Goal: Task Accomplishment & Management: Complete application form

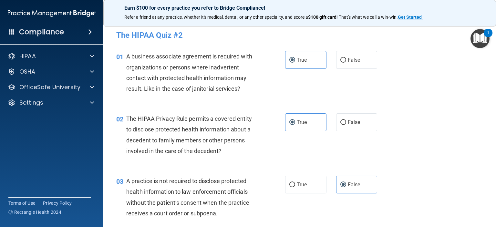
scroll to position [775, 0]
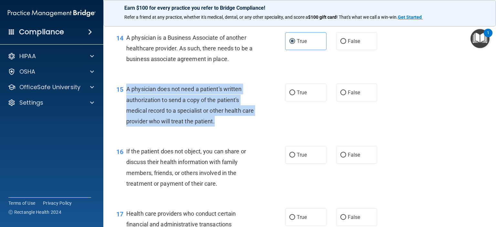
drag, startPoint x: 228, startPoint y: 141, endPoint x: 127, endPoint y: 110, distance: 105.4
click at [127, 110] on div "A physician does not need a patient's written authorization to send a copy of t…" at bounding box center [193, 105] width 134 height 43
copy span "A physician does not need a patient's written authorization to send a copy of t…"
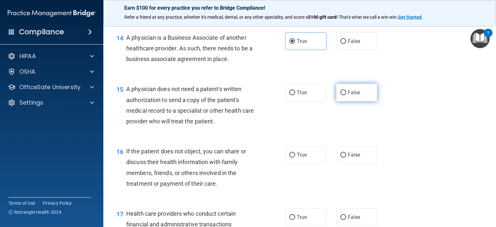
click at [336, 101] on label "False" at bounding box center [356, 93] width 41 height 18
click at [341, 95] on input "False" at bounding box center [344, 92] width 6 height 5
radio input "true"
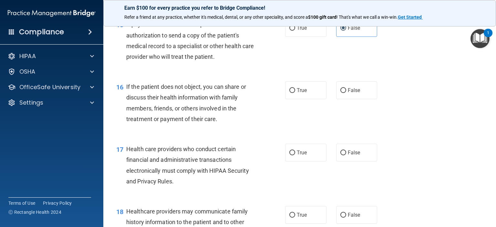
scroll to position [872, 0]
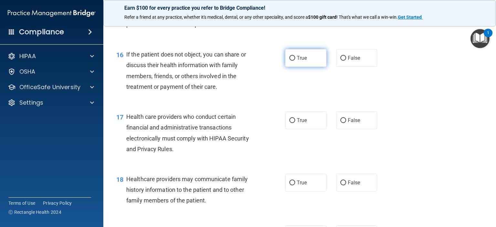
click at [302, 61] on span "True" at bounding box center [302, 58] width 10 height 6
click at [295, 61] on input "True" at bounding box center [292, 58] width 6 height 5
radio input "true"
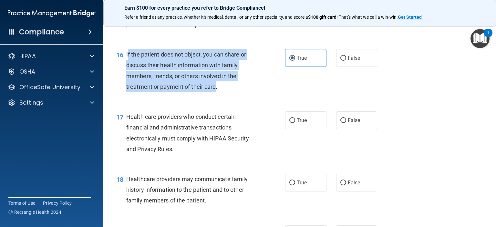
drag, startPoint x: 216, startPoint y: 105, endPoint x: 128, endPoint y: 76, distance: 93.0
click at [128, 76] on span "If the patient does not object, you can share or discuss their health informati…" at bounding box center [186, 70] width 120 height 39
copy span "f the patient does not object, you can share or discuss their health informatio…"
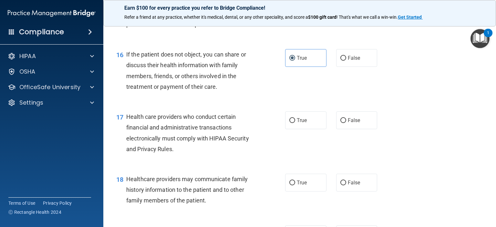
click at [279, 139] on div "17 Health care providers who conduct certain financial and administrative trans…" at bounding box center [201, 134] width 188 height 46
drag, startPoint x: 178, startPoint y: 173, endPoint x: 163, endPoint y: 169, distance: 16.3
click at [163, 154] on div "Health care providers who conduct certain financial and administrative transact…" at bounding box center [193, 132] width 134 height 43
click at [176, 154] on div "Health care providers who conduct certain financial and administrative transact…" at bounding box center [193, 132] width 134 height 43
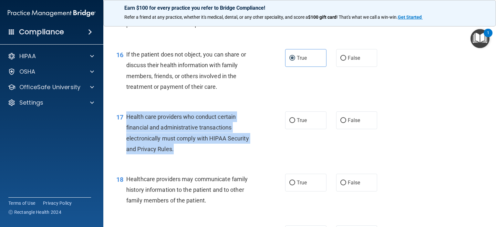
drag, startPoint x: 176, startPoint y: 171, endPoint x: 128, endPoint y: 139, distance: 58.1
click at [128, 139] on div "Health care providers who conduct certain financial and administrative transact…" at bounding box center [193, 132] width 134 height 43
copy span "Health care providers who conduct certain financial and administrative transact…"
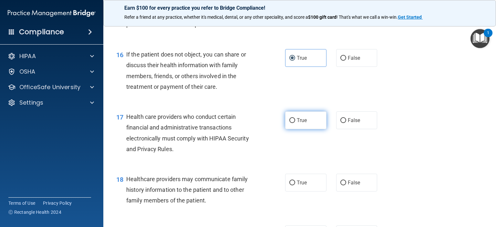
click at [305, 129] on label "True" at bounding box center [305, 120] width 41 height 18
click at [295, 123] on input "True" at bounding box center [292, 120] width 6 height 5
radio input "true"
click at [257, 192] on div "18 Healthcare providers may communicate family history information to the patie…" at bounding box center [299, 192] width 377 height 52
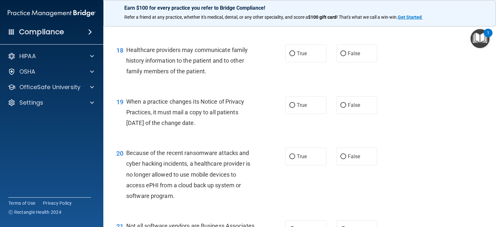
scroll to position [1034, 0]
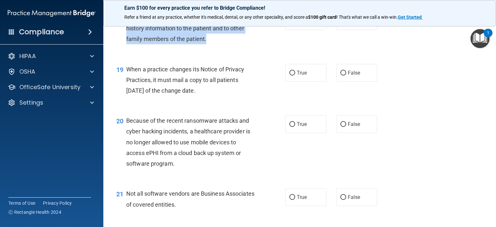
drag, startPoint x: 207, startPoint y: 59, endPoint x: 127, endPoint y: 41, distance: 82.8
click at [127, 41] on div "Healthcare providers may communicate family history information to the patient …" at bounding box center [193, 28] width 134 height 32
copy span "Healthcare providers may communicate family history information to the patient …"
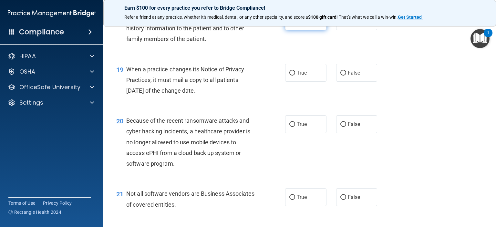
click at [299, 30] on label "True" at bounding box center [305, 21] width 41 height 18
click at [295, 24] on input "True" at bounding box center [292, 21] width 6 height 5
radio input "true"
drag, startPoint x: 212, startPoint y: 113, endPoint x: 128, endPoint y: 90, distance: 87.1
click at [128, 90] on span "When a practice changes its Notice of Privacy Practices, it must mail a copy to…" at bounding box center [185, 80] width 118 height 28
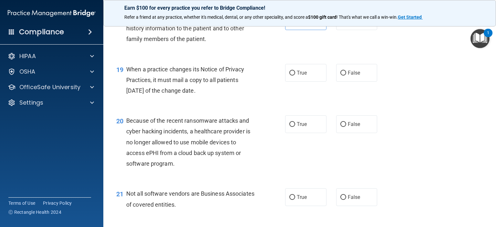
copy span "When a practice changes its Notice of Privacy Practices, it must mail a copy to…"
click at [231, 96] on div "When a practice changes its Notice of Privacy Practices, it must mail a copy to…" at bounding box center [193, 80] width 134 height 32
click at [348, 76] on span "False" at bounding box center [354, 73] width 13 height 6
click at [345, 76] on input "False" at bounding box center [344, 73] width 6 height 5
radio input "true"
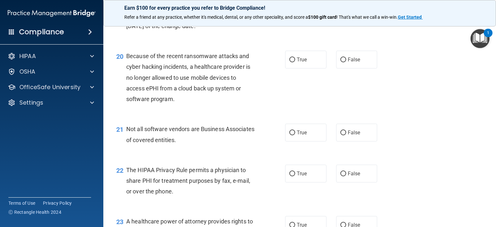
scroll to position [1131, 0]
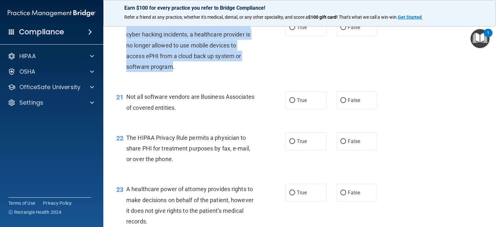
drag, startPoint x: 157, startPoint y: 86, endPoint x: 127, endPoint y: 45, distance: 51.4
click at [127, 45] on span "Because of the recent ransomware attacks and cyber hacking incidents, a healthc…" at bounding box center [188, 45] width 124 height 50
copy span "Because of the recent ransomware attacks and cyber hacking incidents, a healthc…"
click at [246, 72] on div "Because of the recent ransomware attacks and cyber hacking incidents, a healthc…" at bounding box center [193, 45] width 134 height 54
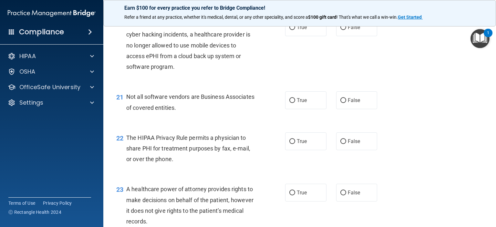
click at [228, 83] on div "20 Because of the recent ransomware attacks and cyber hacking incidents, a heal…" at bounding box center [299, 46] width 377 height 73
click at [342, 30] on input "False" at bounding box center [344, 27] width 6 height 5
radio input "true"
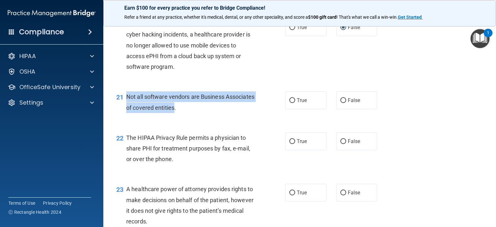
drag, startPoint x: 205, startPoint y: 130, endPoint x: 122, endPoint y: 122, distance: 84.1
click at [122, 116] on div "21 Not all software vendors are Business Associates of covered entities." at bounding box center [201, 103] width 188 height 25
copy div "Not all software vendors are Business Associates of covered entities"
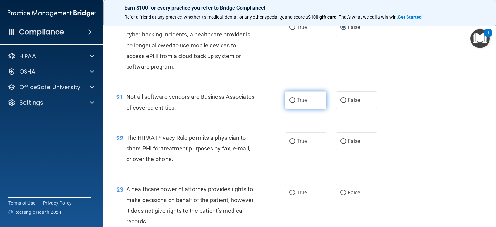
click at [305, 109] on label "True" at bounding box center [305, 100] width 41 height 18
click at [295, 103] on input "True" at bounding box center [292, 100] width 6 height 5
radio input "true"
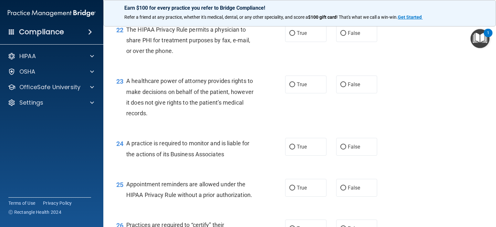
scroll to position [1228, 0]
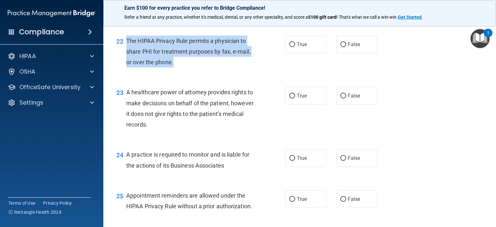
drag, startPoint x: 175, startPoint y: 83, endPoint x: 127, endPoint y: 62, distance: 52.9
click at [127, 62] on div "The HIPAA Privacy Rule permits a physician to share PHI for treatment purposes …" at bounding box center [193, 52] width 134 height 32
copy span "The HIPAA Privacy Rule permits a physician to share PHI for treatment purposes …"
click at [194, 68] on div "The HIPAA Privacy Rule permits a physician to share PHI for treatment purposes …" at bounding box center [193, 52] width 134 height 32
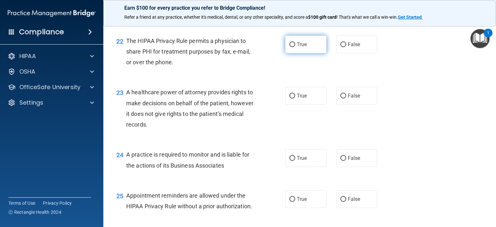
click at [298, 53] on label "True" at bounding box center [305, 45] width 41 height 18
click at [295, 47] on input "True" at bounding box center [292, 44] width 6 height 5
radio input "true"
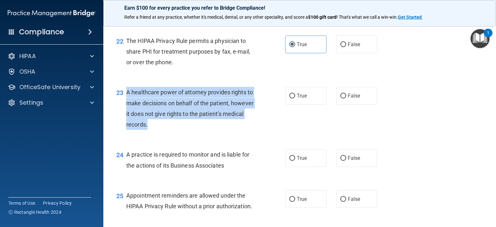
drag, startPoint x: 170, startPoint y: 144, endPoint x: 128, endPoint y: 115, distance: 51.4
click at [128, 115] on div "A healthcare power of attorney provides rights to make decisions on behalf of t…" at bounding box center [193, 108] width 134 height 43
copy span "A healthcare power of attorney provides rights to make decisions on behalf of t…"
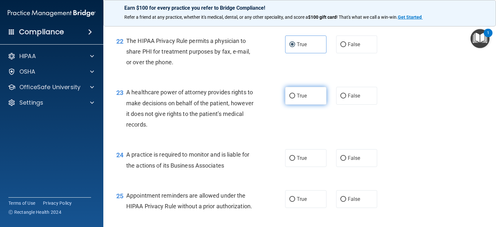
click at [301, 105] on label "True" at bounding box center [305, 96] width 41 height 18
click at [295, 99] on input "True" at bounding box center [292, 96] width 6 height 5
radio input "true"
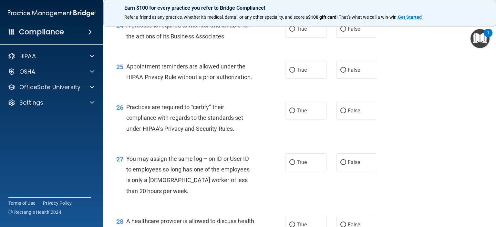
scroll to position [1292, 0]
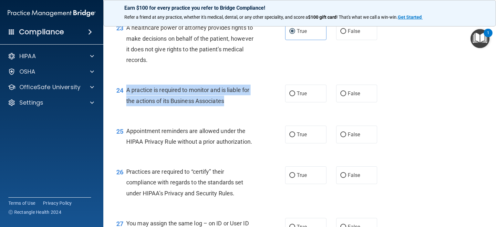
drag, startPoint x: 194, startPoint y: 130, endPoint x: 127, endPoint y: 112, distance: 69.0
click at [127, 106] on div "A practice is required to monitor and is liable for the actions of its Business…" at bounding box center [193, 95] width 134 height 21
copy span "A practice is required to monitor and is liable for the actions of its Business…"
click at [292, 96] on input "True" at bounding box center [292, 93] width 6 height 5
radio input "true"
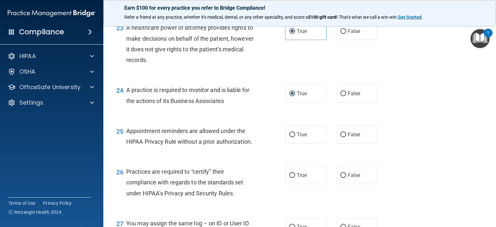
click at [248, 117] on div "24 A practice is required to monitor and is liable for the actions of its Busin…" at bounding box center [299, 97] width 377 height 41
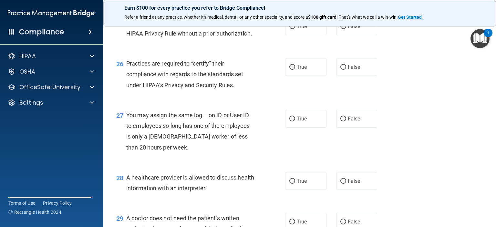
scroll to position [1389, 0]
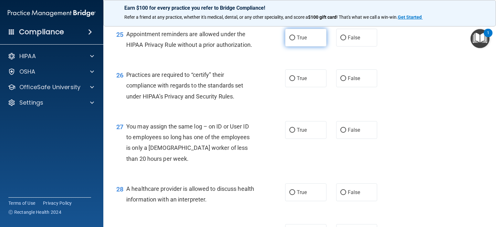
click at [304, 47] on label "True" at bounding box center [305, 38] width 41 height 18
click at [295, 40] on input "True" at bounding box center [292, 38] width 6 height 5
radio input "true"
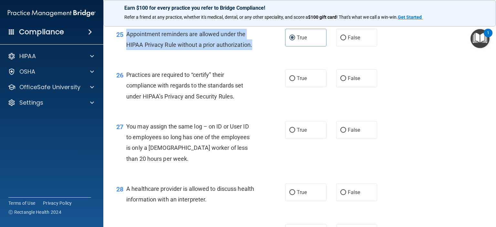
drag, startPoint x: 253, startPoint y: 67, endPoint x: 162, endPoint y: 67, distance: 91.4
click at [126, 50] on div "Appointment reminders are allowed under the HIPAA Privacy Rule without a prior …" at bounding box center [193, 39] width 134 height 21
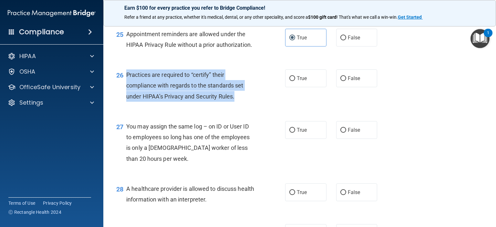
drag, startPoint x: 241, startPoint y: 115, endPoint x: 128, endPoint y: 94, distance: 114.7
click at [128, 94] on div "Practices are required to “certify” their compliance with regards to the standa…" at bounding box center [193, 85] width 134 height 32
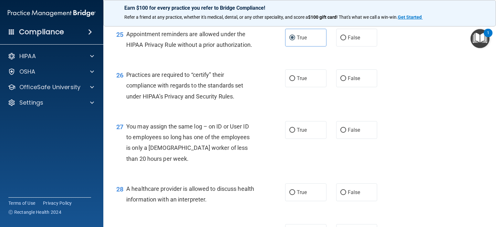
click at [246, 84] on div "26 Practices are required to “certify” their compliance with regards to the sta…" at bounding box center [299, 87] width 377 height 52
click at [343, 87] on label "False" at bounding box center [356, 78] width 41 height 18
click at [343, 81] on input "False" at bounding box center [344, 78] width 6 height 5
radio input "true"
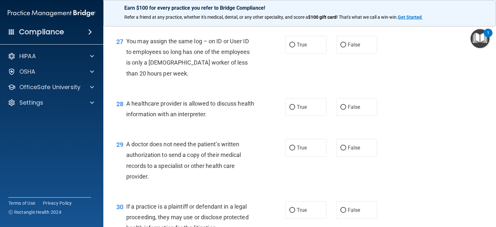
scroll to position [1486, 0]
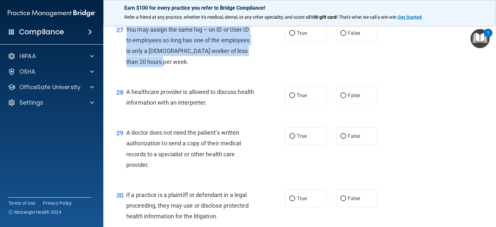
drag, startPoint x: 151, startPoint y: 83, endPoint x: 127, endPoint y: 54, distance: 37.4
click at [127, 54] on span "You may assign the same log – on ID or User ID to employees so long has one of …" at bounding box center [188, 45] width 124 height 39
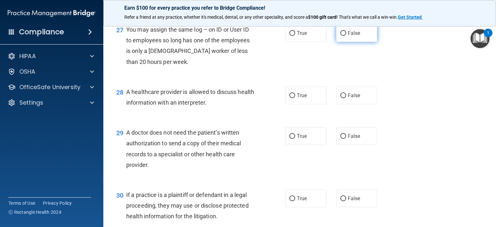
drag, startPoint x: 352, startPoint y: 50, endPoint x: 350, endPoint y: 54, distance: 4.3
click at [352, 42] on label "False" at bounding box center [356, 33] width 41 height 18
click at [346, 36] on input "False" at bounding box center [344, 33] width 6 height 5
radio input "true"
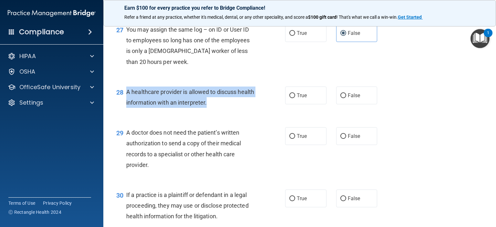
drag, startPoint x: 212, startPoint y: 121, endPoint x: 125, endPoint y: 113, distance: 87.6
click at [125, 111] on div "28 A healthcare provider is allowed to discuss health information with an inter…" at bounding box center [201, 99] width 188 height 25
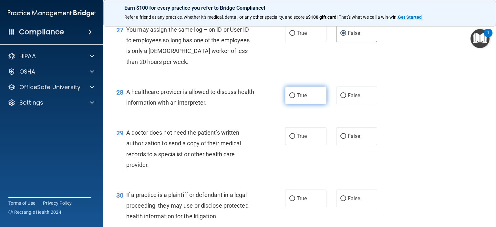
click at [299, 99] on span "True" at bounding box center [302, 95] width 10 height 6
click at [295, 98] on input "True" at bounding box center [292, 95] width 6 height 5
radio input "true"
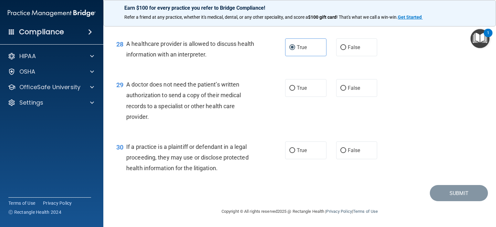
scroll to position [1551, 0]
drag, startPoint x: 155, startPoint y: 124, endPoint x: 129, endPoint y: 87, distance: 44.9
click at [129, 87] on div "A doctor does not need the patient’s written authorization to send a copy of th…" at bounding box center [193, 100] width 134 height 43
click at [302, 91] on span "True" at bounding box center [302, 88] width 10 height 6
click at [295, 91] on input "True" at bounding box center [292, 88] width 6 height 5
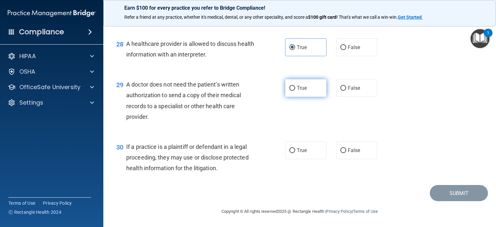
radio input "true"
drag, startPoint x: 155, startPoint y: 124, endPoint x: 126, endPoint y: 85, distance: 48.9
click at [126, 85] on div "29 A doctor does not need the patient’s written authorization to send a copy of…" at bounding box center [201, 102] width 188 height 46
drag, startPoint x: 270, startPoint y: 126, endPoint x: 268, endPoint y: 123, distance: 4.1
click at [270, 125] on div "29 A doctor does not need the patient’s written authorization to send a copy of…" at bounding box center [201, 102] width 188 height 46
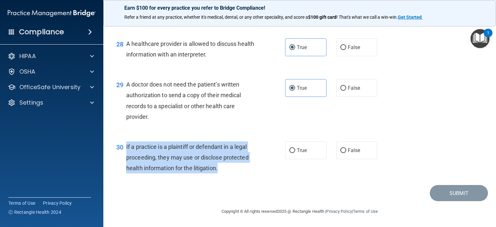
drag, startPoint x: 229, startPoint y: 177, endPoint x: 126, endPoint y: 151, distance: 105.6
click at [126, 151] on div "If a practice is a plaintiff or defendant in a legal proceeding, they may use o…" at bounding box center [193, 158] width 134 height 32
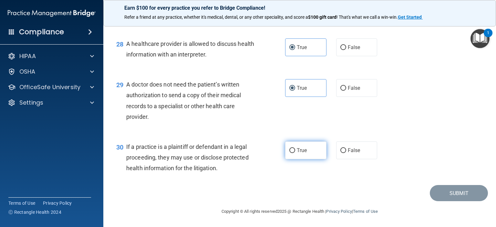
click at [295, 159] on label "True" at bounding box center [305, 151] width 41 height 18
click at [295, 153] on input "True" at bounding box center [292, 150] width 6 height 5
radio input "true"
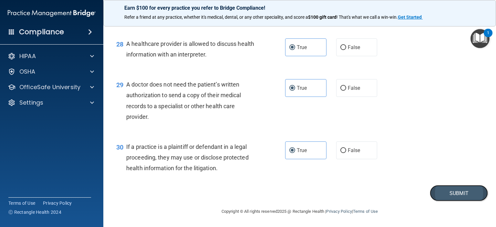
click at [461, 202] on button "Submit" at bounding box center [459, 193] width 58 height 16
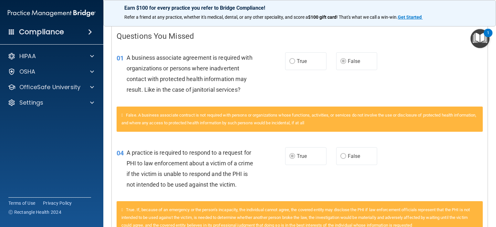
scroll to position [65, 0]
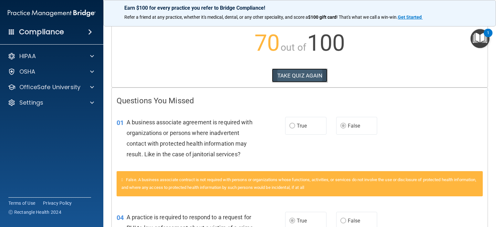
click at [312, 76] on button "TAKE QUIZ AGAIN" at bounding box center [300, 75] width 56 height 14
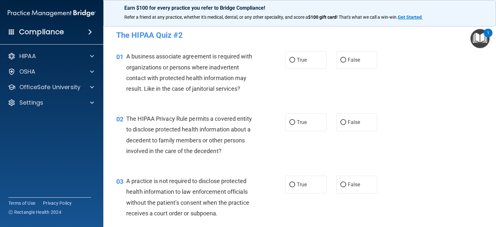
click at [244, 89] on div "A business associate agreement is required with organizations or persons where …" at bounding box center [193, 72] width 134 height 43
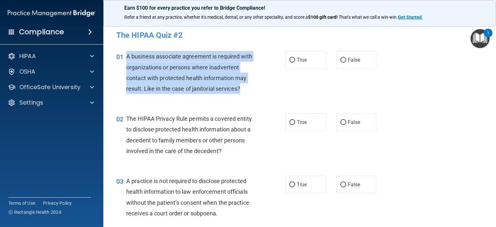
drag, startPoint x: 244, startPoint y: 85, endPoint x: 127, endPoint y: 55, distance: 120.6
click at [127, 55] on div "A business associate agreement is required with organizations or persons where …" at bounding box center [193, 72] width 134 height 43
click at [268, 68] on div "01 A business associate agreement is required with organizations or persons whe…" at bounding box center [201, 74] width 188 height 46
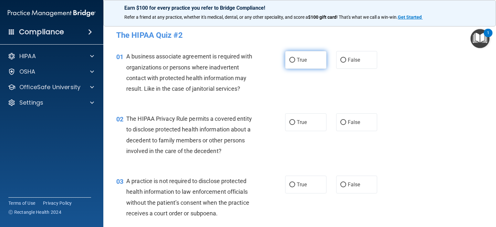
click at [294, 66] on label "True" at bounding box center [305, 60] width 41 height 18
click at [294, 63] on input "True" at bounding box center [292, 60] width 6 height 5
radio input "true"
click at [357, 57] on label "False" at bounding box center [356, 60] width 41 height 18
click at [346, 58] on input "False" at bounding box center [344, 60] width 6 height 5
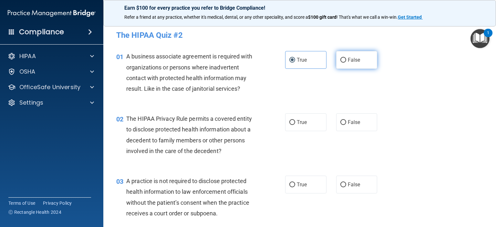
radio input "true"
radio input "false"
click at [308, 117] on label "True" at bounding box center [305, 122] width 41 height 18
click at [295, 120] on input "True" at bounding box center [292, 122] width 6 height 5
radio input "true"
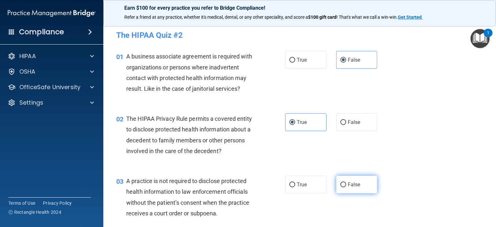
click at [362, 184] on label "False" at bounding box center [356, 185] width 41 height 18
click at [346, 184] on input "False" at bounding box center [344, 185] width 6 height 5
radio input "true"
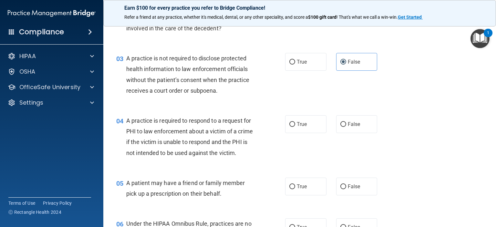
scroll to position [162, 0]
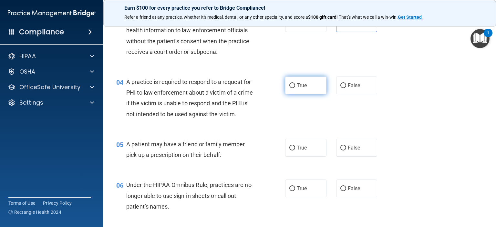
click at [310, 90] on label "True" at bounding box center [305, 86] width 41 height 18
click at [295, 88] on input "True" at bounding box center [292, 85] width 6 height 5
radio input "true"
click at [312, 157] on label "True" at bounding box center [305, 148] width 41 height 18
click at [295, 151] on input "True" at bounding box center [292, 148] width 6 height 5
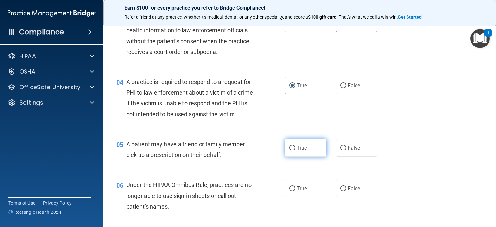
radio input "true"
click at [352, 192] on span "False" at bounding box center [354, 188] width 13 height 6
click at [346, 191] on input "False" at bounding box center [344, 188] width 6 height 5
radio input "true"
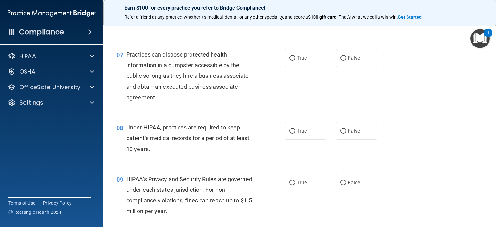
scroll to position [355, 0]
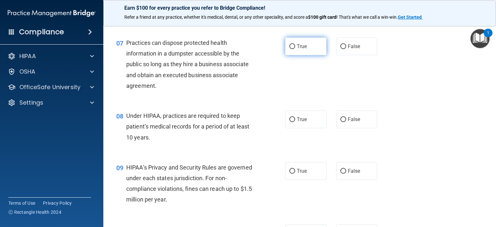
click at [304, 55] on label "True" at bounding box center [305, 46] width 41 height 18
click at [295, 49] on input "True" at bounding box center [292, 46] width 6 height 5
radio input "true"
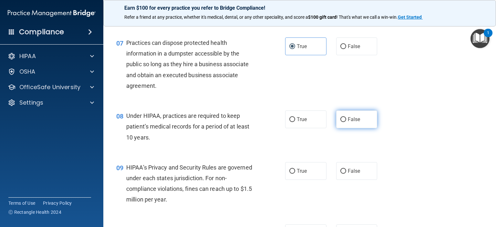
click at [348, 128] on label "False" at bounding box center [356, 119] width 41 height 18
click at [346, 122] on input "False" at bounding box center [344, 119] width 6 height 5
radio input "true"
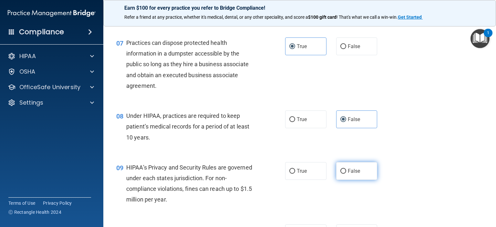
click at [348, 174] on span "False" at bounding box center [354, 171] width 13 height 6
click at [346, 174] on input "False" at bounding box center [344, 171] width 6 height 5
radio input "true"
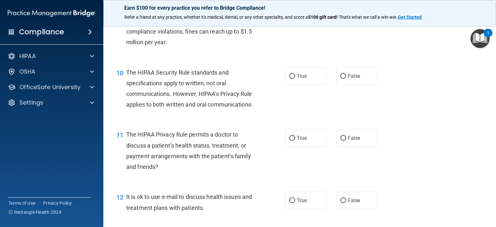
scroll to position [517, 0]
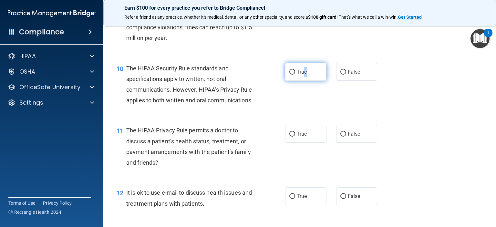
click at [303, 75] on span "True" at bounding box center [302, 72] width 10 height 6
click at [299, 75] on label "True" at bounding box center [305, 72] width 41 height 18
click at [295, 75] on input "True" at bounding box center [292, 72] width 6 height 5
radio input "true"
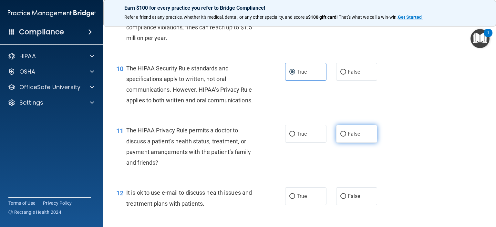
click at [342, 143] on label "False" at bounding box center [356, 134] width 41 height 18
click at [342, 137] on input "False" at bounding box center [344, 134] width 6 height 5
radio input "true"
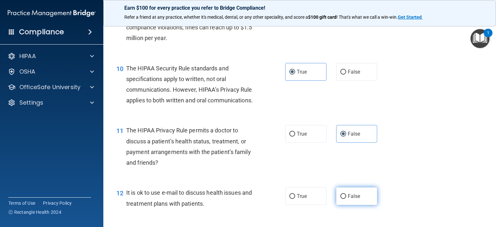
click at [352, 205] on label "False" at bounding box center [356, 196] width 41 height 18
click at [346, 199] on input "False" at bounding box center [344, 196] width 6 height 5
radio input "true"
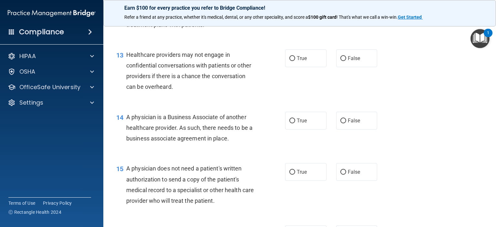
scroll to position [711, 0]
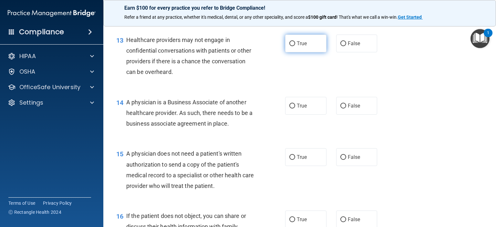
click at [309, 52] on label "True" at bounding box center [305, 44] width 41 height 18
click at [295, 46] on input "True" at bounding box center [292, 43] width 6 height 5
radio input "true"
click at [344, 115] on label "False" at bounding box center [356, 106] width 41 height 18
click at [344, 109] on input "False" at bounding box center [344, 106] width 6 height 5
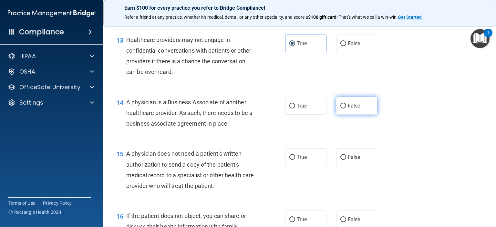
radio input "true"
click at [344, 166] on label "False" at bounding box center [356, 157] width 41 height 18
click at [344, 160] on input "False" at bounding box center [344, 157] width 6 height 5
radio input "true"
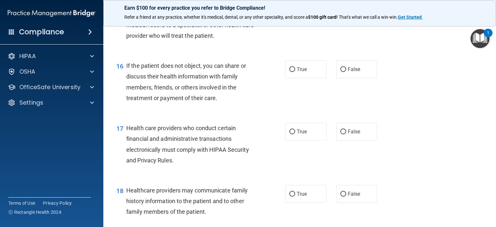
scroll to position [872, 0]
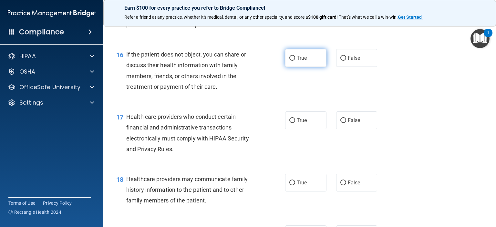
click at [306, 67] on label "True" at bounding box center [305, 58] width 41 height 18
click at [295, 61] on input "True" at bounding box center [292, 58] width 6 height 5
radio input "true"
click at [345, 129] on label "False" at bounding box center [356, 120] width 41 height 18
click at [345, 123] on input "False" at bounding box center [344, 120] width 6 height 5
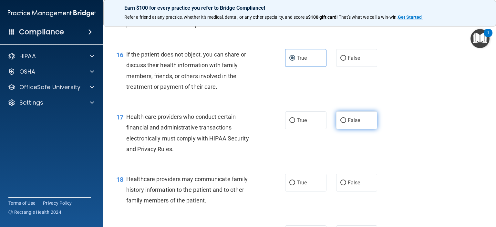
radio input "true"
click at [349, 186] on span "False" at bounding box center [354, 183] width 13 height 6
click at [346, 185] on input "False" at bounding box center [344, 183] width 6 height 5
radio input "true"
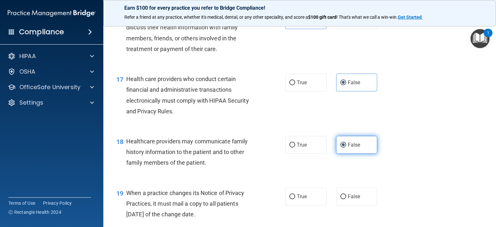
scroll to position [1002, 0]
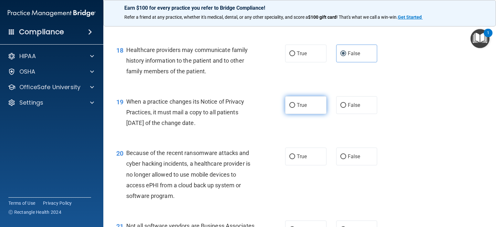
click at [310, 114] on label "True" at bounding box center [305, 105] width 41 height 18
click at [295, 108] on input "True" at bounding box center [292, 105] width 6 height 5
radio input "true"
click at [348, 160] on span "False" at bounding box center [354, 156] width 13 height 6
click at [346, 159] on input "False" at bounding box center [344, 156] width 6 height 5
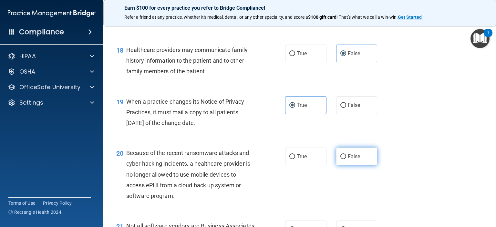
radio input "true"
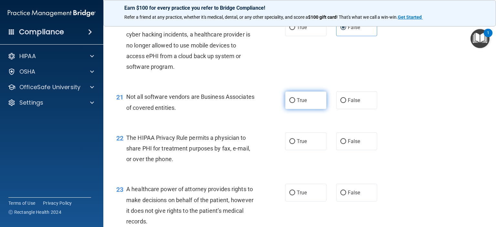
scroll to position [1195, 0]
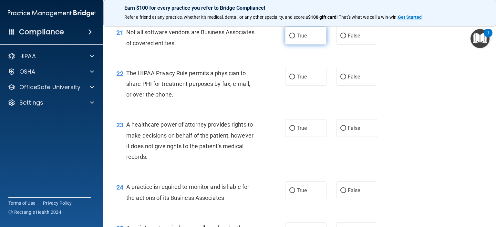
click at [309, 45] on label "True" at bounding box center [305, 36] width 41 height 18
click at [295, 38] on input "True" at bounding box center [292, 36] width 6 height 5
radio input "true"
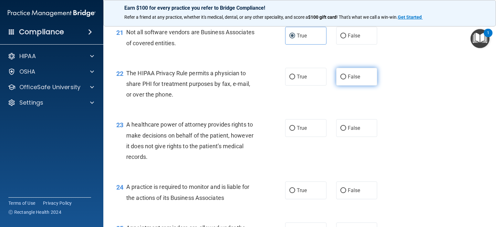
click at [353, 80] on span "False" at bounding box center [354, 77] width 13 height 6
click at [346, 79] on input "False" at bounding box center [344, 77] width 6 height 5
radio input "true"
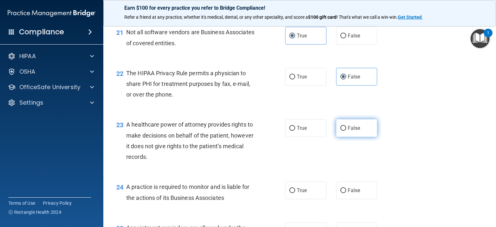
click at [354, 131] on span "False" at bounding box center [354, 128] width 13 height 6
click at [346, 131] on input "False" at bounding box center [344, 128] width 6 height 5
radio input "true"
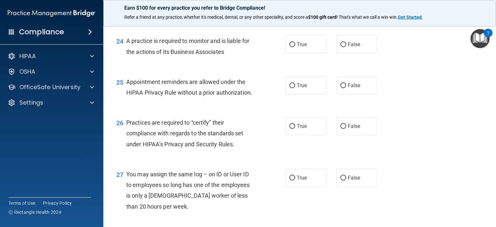
scroll to position [1357, 0]
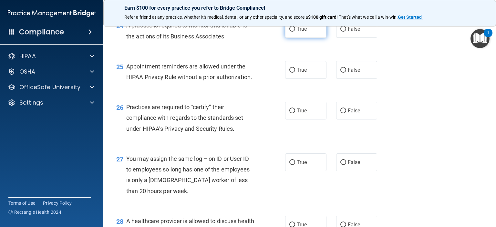
click at [309, 38] on label "True" at bounding box center [305, 29] width 41 height 18
click at [295, 32] on input "True" at bounding box center [292, 29] width 6 height 5
radio input "true"
click at [311, 79] on label "True" at bounding box center [305, 70] width 41 height 18
click at [295, 73] on input "True" at bounding box center [292, 70] width 6 height 5
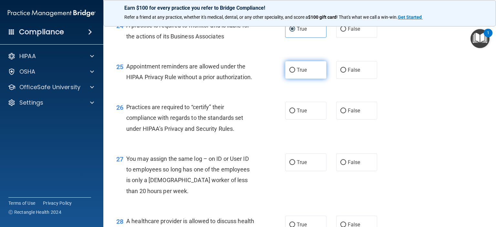
radio input "true"
click at [311, 120] on label "True" at bounding box center [305, 111] width 41 height 18
click at [295, 113] on input "True" at bounding box center [292, 111] width 6 height 5
radio input "true"
click at [352, 165] on span "False" at bounding box center [354, 162] width 13 height 6
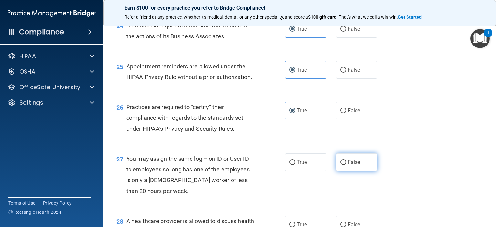
click at [346, 165] on input "False" at bounding box center [344, 162] width 6 height 5
radio input "true"
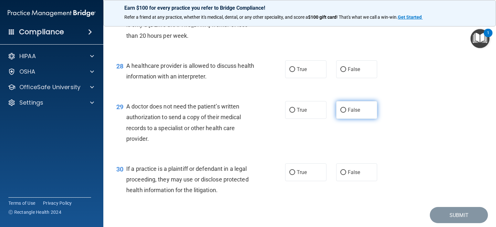
scroll to position [1518, 0]
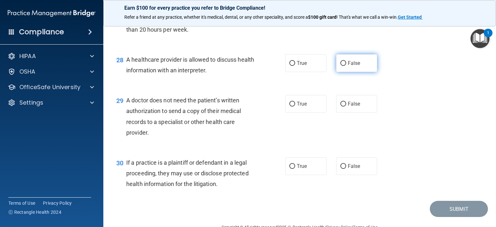
click at [349, 66] on span "False" at bounding box center [354, 63] width 13 height 6
click at [346, 66] on input "False" at bounding box center [344, 63] width 6 height 5
radio input "true"
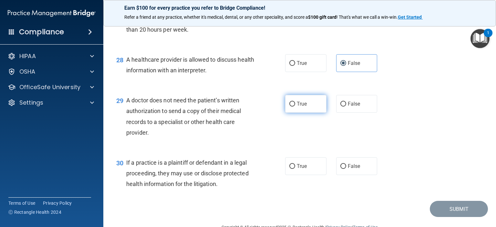
click at [302, 113] on label "True" at bounding box center [305, 104] width 41 height 18
click at [295, 107] on input "True" at bounding box center [292, 104] width 6 height 5
radio input "true"
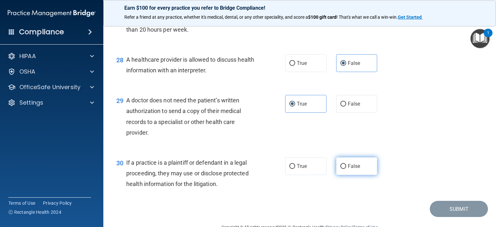
click at [352, 169] on span "False" at bounding box center [354, 166] width 13 height 6
click at [346, 169] on input "False" at bounding box center [344, 166] width 6 height 5
radio input "true"
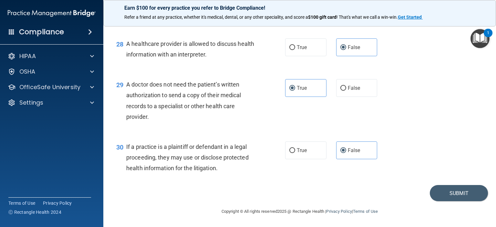
scroll to position [1556, 0]
click at [455, 188] on button "Submit" at bounding box center [459, 193] width 58 height 16
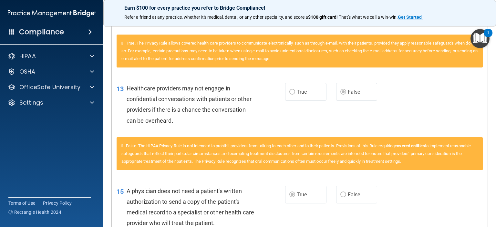
scroll to position [388, 0]
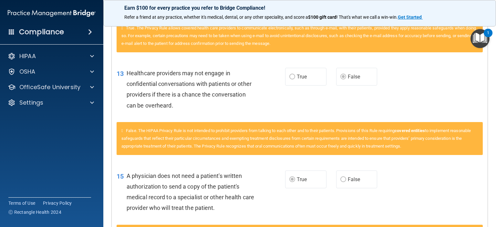
click at [155, 135] on span "False. The HIPAA Privacy Rule is not intended to prohibit providers from talkin…" at bounding box center [296, 138] width 350 height 20
click at [294, 86] on label "True" at bounding box center [305, 77] width 41 height 18
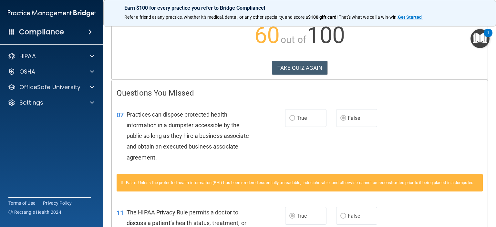
scroll to position [0, 0]
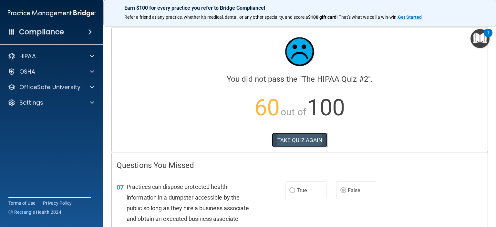
click at [312, 139] on button "TAKE QUIZ AGAIN" at bounding box center [300, 140] width 56 height 14
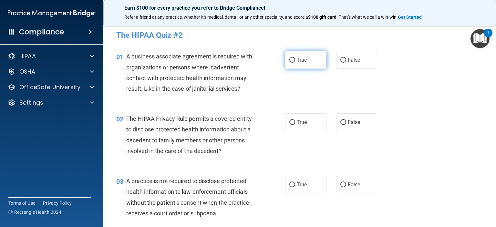
click at [292, 62] on input "True" at bounding box center [292, 60] width 6 height 5
radio input "true"
click at [344, 59] on label "False" at bounding box center [356, 60] width 41 height 18
click at [344, 59] on input "False" at bounding box center [344, 60] width 6 height 5
radio input "true"
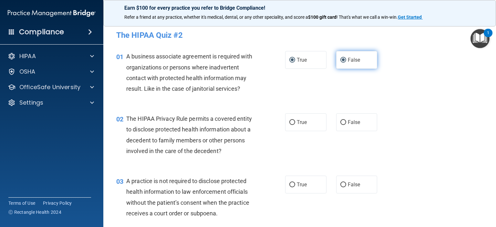
radio input "false"
click at [286, 129] on label "True" at bounding box center [305, 122] width 41 height 18
click at [289, 125] on input "True" at bounding box center [292, 122] width 6 height 5
radio input "true"
click at [342, 174] on div "03 A practice is not required to disclose protected health information to law e…" at bounding box center [299, 199] width 377 height 62
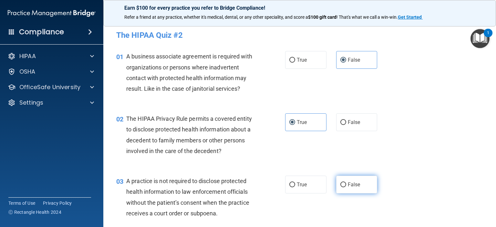
click at [343, 181] on label "False" at bounding box center [356, 185] width 41 height 18
click at [343, 183] on input "False" at bounding box center [344, 185] width 6 height 5
radio input "true"
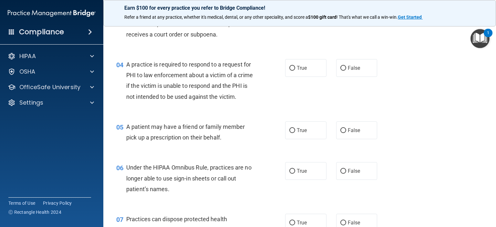
scroll to position [194, 0]
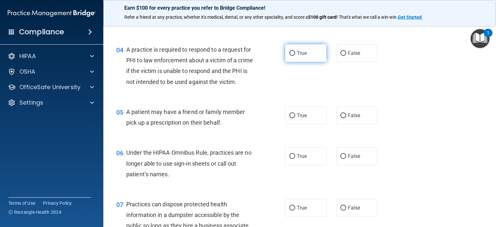
click at [301, 55] on span "True" at bounding box center [302, 53] width 10 height 6
click at [295, 55] on input "True" at bounding box center [292, 53] width 6 height 5
radio input "true"
click at [291, 120] on label "True" at bounding box center [305, 116] width 41 height 18
click at [291, 118] on input "True" at bounding box center [292, 115] width 6 height 5
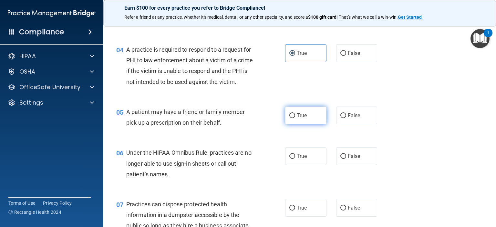
radio input "true"
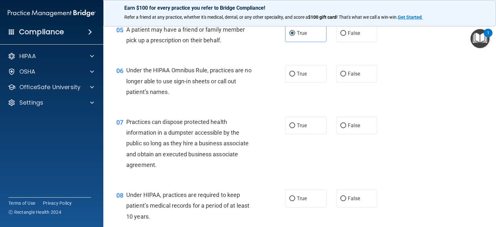
scroll to position [291, 0]
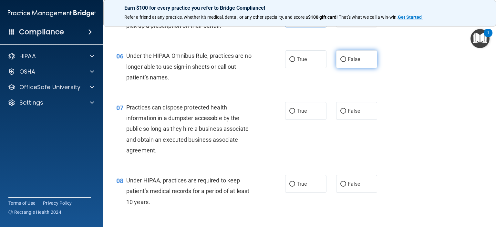
click at [336, 68] on label "False" at bounding box center [356, 59] width 41 height 18
click at [341, 62] on input "False" at bounding box center [344, 59] width 6 height 5
radio input "true"
click at [286, 115] on label "True" at bounding box center [305, 111] width 41 height 18
click at [289, 114] on input "True" at bounding box center [292, 111] width 6 height 5
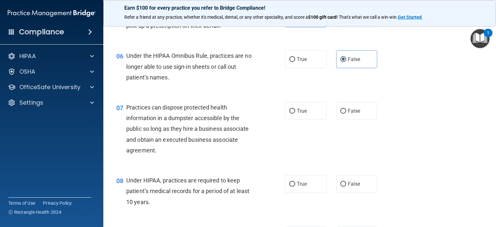
radio input "true"
click at [348, 114] on span "False" at bounding box center [354, 111] width 13 height 6
click at [346, 114] on input "False" at bounding box center [344, 111] width 6 height 5
radio input "true"
radio input "false"
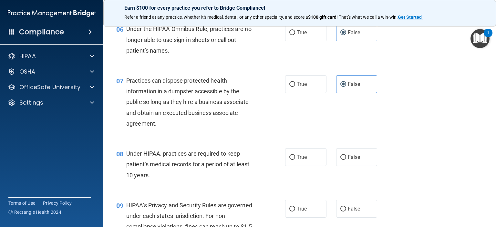
scroll to position [258, 0]
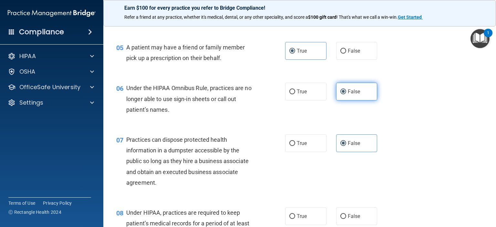
click at [363, 100] on label "False" at bounding box center [356, 92] width 41 height 18
click at [346, 94] on input "False" at bounding box center [344, 91] width 6 height 5
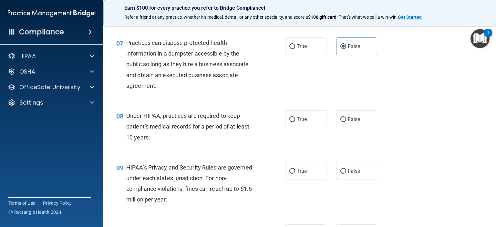
scroll to position [388, 0]
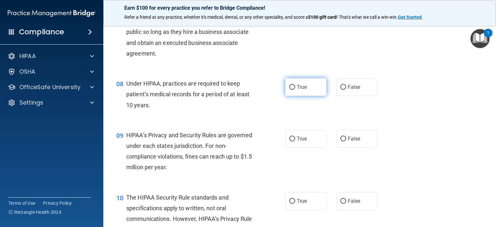
click at [311, 96] on label "True" at bounding box center [305, 87] width 41 height 18
click at [295, 90] on input "True" at bounding box center [292, 87] width 6 height 5
radio input "true"
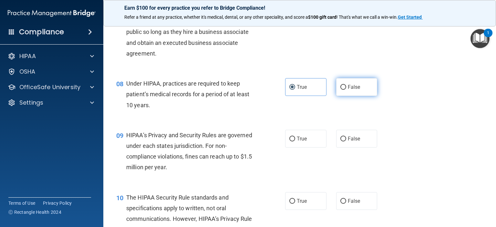
click at [343, 90] on input "False" at bounding box center [344, 87] width 6 height 5
radio input "true"
radio input "false"
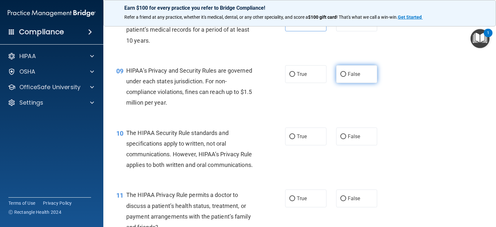
click at [344, 83] on label "False" at bounding box center [356, 74] width 41 height 18
click at [344, 77] on input "False" at bounding box center [344, 74] width 6 height 5
radio input "true"
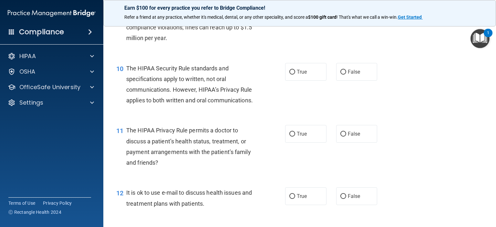
scroll to position [485, 0]
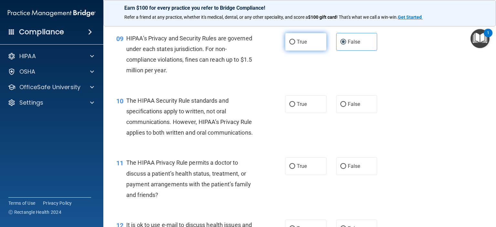
click at [297, 45] on span "True" at bounding box center [302, 42] width 10 height 6
click at [295, 45] on input "True" at bounding box center [292, 42] width 6 height 5
radio input "true"
radio input "false"
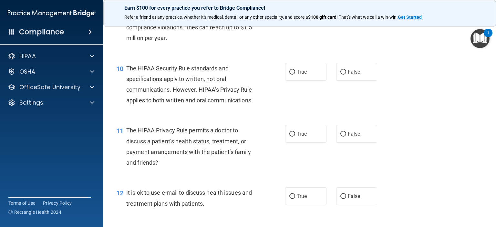
scroll to position [549, 0]
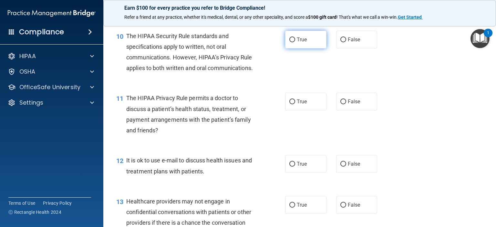
click at [297, 43] on span "True" at bounding box center [302, 40] width 10 height 6
click at [295, 42] on input "True" at bounding box center [292, 39] width 6 height 5
radio input "true"
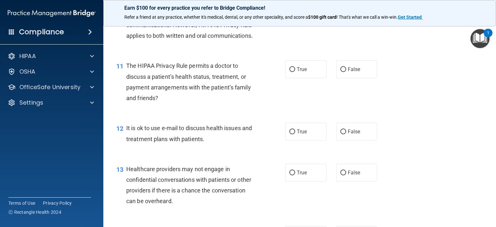
scroll to position [614, 0]
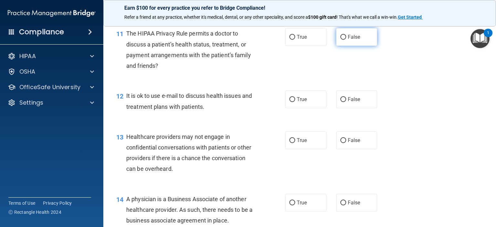
click at [348, 40] on span "False" at bounding box center [354, 37] width 13 height 6
click at [345, 40] on input "False" at bounding box center [344, 37] width 6 height 5
radio input "true"
click at [297, 108] on label "True" at bounding box center [305, 99] width 41 height 18
click at [295, 102] on input "True" at bounding box center [292, 99] width 6 height 5
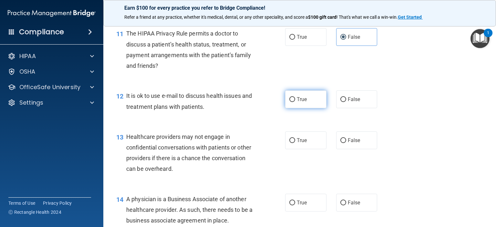
radio input "true"
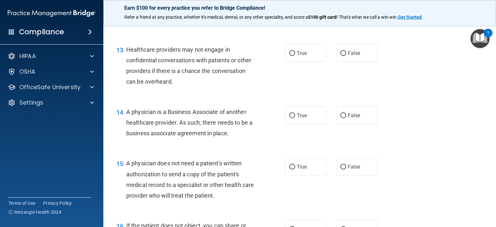
scroll to position [711, 0]
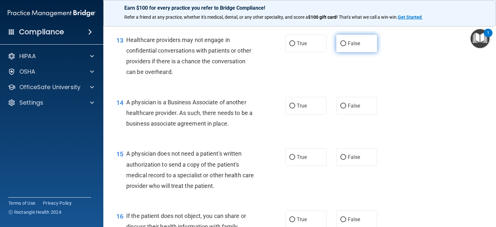
click at [348, 52] on label "False" at bounding box center [356, 44] width 41 height 18
click at [346, 46] on input "False" at bounding box center [344, 43] width 6 height 5
radio input "true"
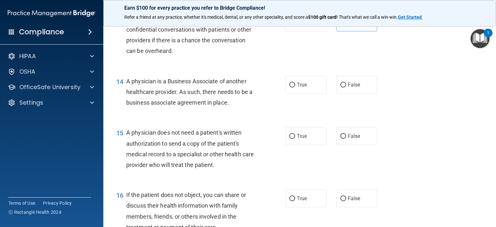
scroll to position [743, 0]
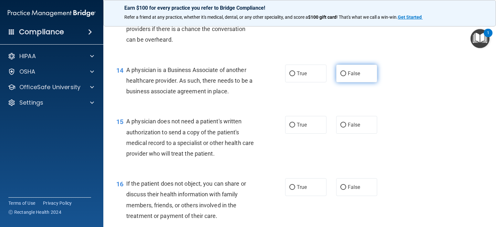
click at [357, 82] on label "False" at bounding box center [356, 74] width 41 height 18
click at [346, 76] on input "False" at bounding box center [344, 73] width 6 height 5
radio input "true"
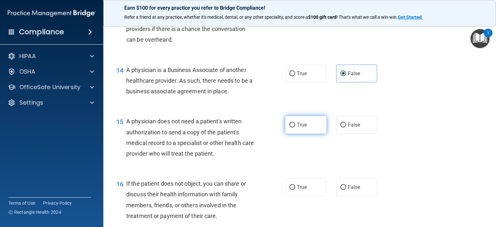
click at [293, 134] on label "True" at bounding box center [305, 125] width 41 height 18
click at [293, 128] on input "True" at bounding box center [292, 125] width 6 height 5
radio input "true"
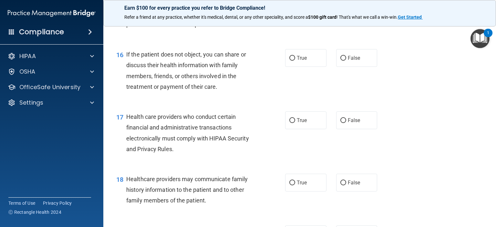
scroll to position [905, 0]
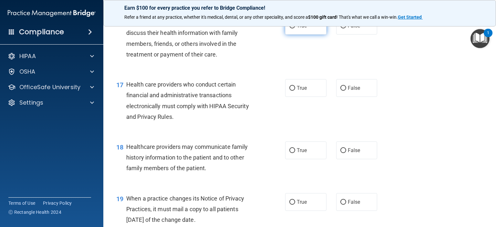
click at [297, 35] on label "True" at bounding box center [305, 26] width 41 height 18
click at [295, 28] on input "True" at bounding box center [292, 26] width 6 height 5
radio input "true"
click at [297, 91] on span "True" at bounding box center [302, 88] width 10 height 6
click at [295, 91] on input "True" at bounding box center [292, 88] width 6 height 5
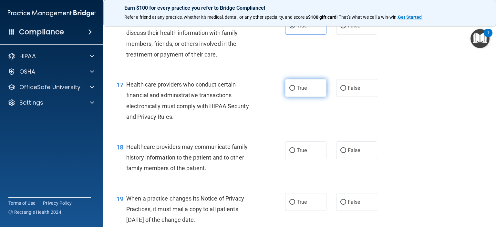
radio input "true"
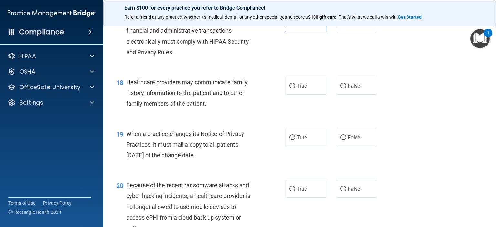
scroll to position [1002, 0]
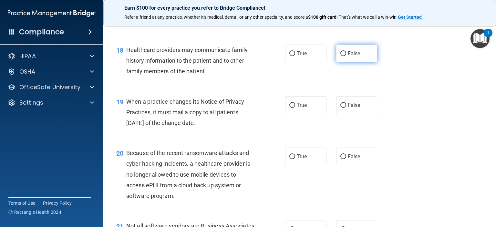
click at [348, 57] on span "False" at bounding box center [354, 53] width 13 height 6
click at [345, 56] on input "False" at bounding box center [344, 53] width 6 height 5
radio input "true"
click at [304, 57] on span "True" at bounding box center [302, 53] width 10 height 6
click at [295, 56] on input "True" at bounding box center [292, 53] width 6 height 5
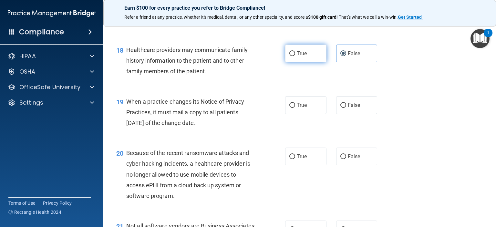
radio input "true"
click at [361, 62] on label "False" at bounding box center [356, 54] width 41 height 18
click at [346, 56] on input "False" at bounding box center [344, 53] width 6 height 5
radio input "true"
radio input "false"
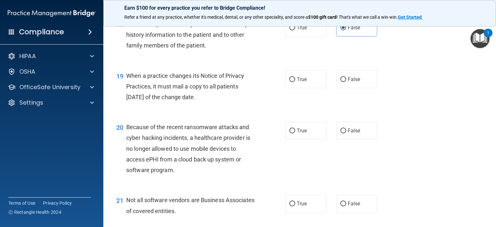
scroll to position [1066, 0]
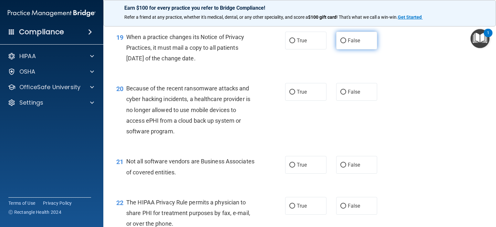
click at [353, 44] on span "False" at bounding box center [354, 40] width 13 height 6
click at [346, 43] on input "False" at bounding box center [344, 40] width 6 height 5
radio input "true"
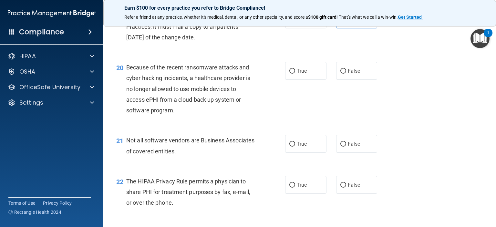
scroll to position [1098, 0]
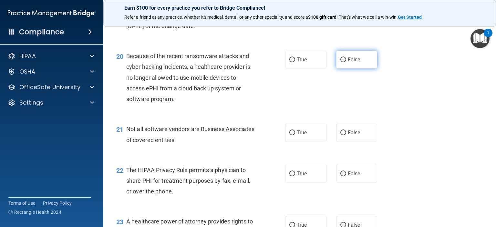
click at [364, 68] on label "False" at bounding box center [356, 60] width 41 height 18
click at [346, 62] on input "False" at bounding box center [344, 60] width 6 height 5
radio input "true"
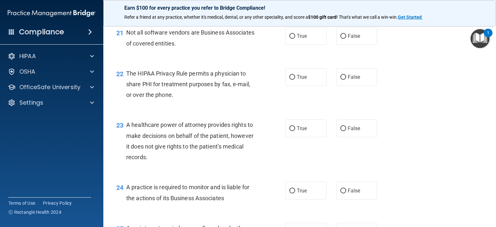
scroll to position [1195, 0]
click at [300, 39] on span "True" at bounding box center [302, 36] width 10 height 6
click at [295, 38] on input "True" at bounding box center [292, 36] width 6 height 5
radio input "true"
click at [300, 86] on label "True" at bounding box center [305, 77] width 41 height 18
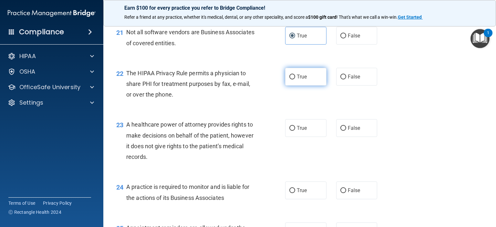
click at [295, 79] on input "True" at bounding box center [292, 77] width 6 height 5
radio input "true"
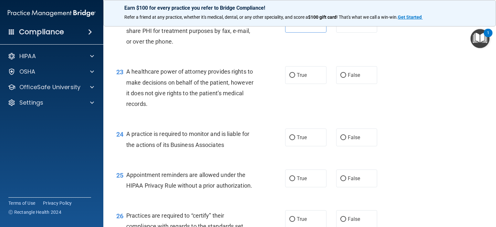
scroll to position [1260, 0]
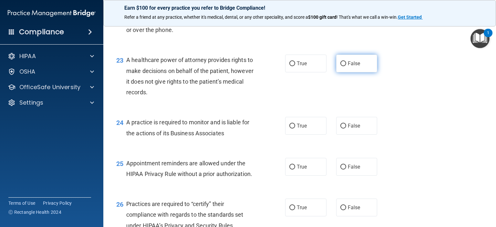
click at [354, 67] on span "False" at bounding box center [354, 63] width 13 height 6
click at [346, 66] on input "False" at bounding box center [344, 63] width 6 height 5
radio input "true"
click at [343, 129] on input "False" at bounding box center [344, 126] width 6 height 5
radio input "true"
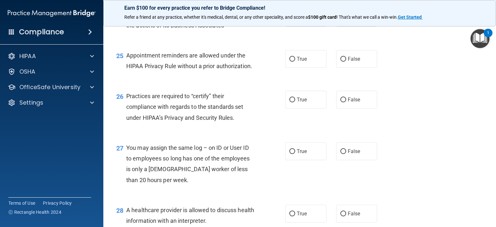
scroll to position [1357, 0]
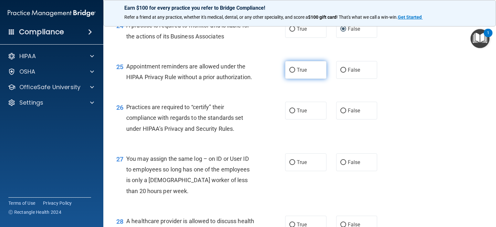
click at [307, 79] on label "True" at bounding box center [305, 70] width 41 height 18
click at [295, 73] on input "True" at bounding box center [292, 70] width 6 height 5
radio input "true"
click at [341, 113] on input "False" at bounding box center [344, 111] width 6 height 5
radio input "true"
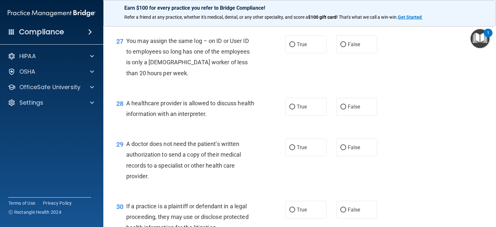
scroll to position [1486, 0]
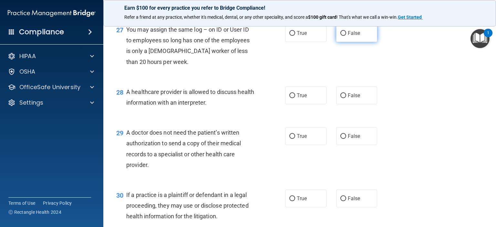
click at [351, 36] on span "False" at bounding box center [354, 33] width 13 height 6
click at [346, 36] on input "False" at bounding box center [344, 33] width 6 height 5
radio input "true"
click at [298, 104] on label "True" at bounding box center [305, 96] width 41 height 18
click at [295, 98] on input "True" at bounding box center [292, 95] width 6 height 5
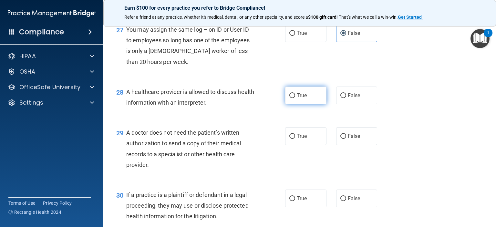
radio input "true"
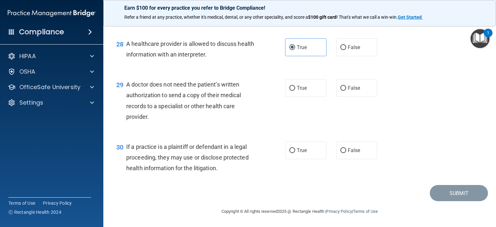
scroll to position [1556, 0]
click at [299, 150] on span "True" at bounding box center [302, 150] width 10 height 6
click at [295, 150] on input "True" at bounding box center [292, 150] width 6 height 5
radio input "true"
click at [302, 88] on span "True" at bounding box center [302, 88] width 10 height 6
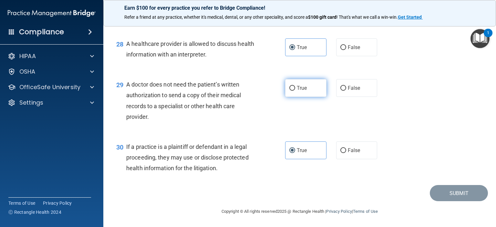
click at [295, 88] on input "True" at bounding box center [292, 88] width 6 height 5
radio input "true"
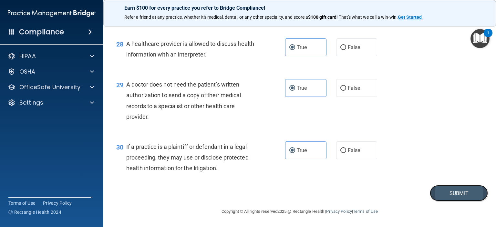
drag, startPoint x: 440, startPoint y: 201, endPoint x: 455, endPoint y: 197, distance: 15.6
click at [455, 197] on button "Submit" at bounding box center [459, 193] width 58 height 16
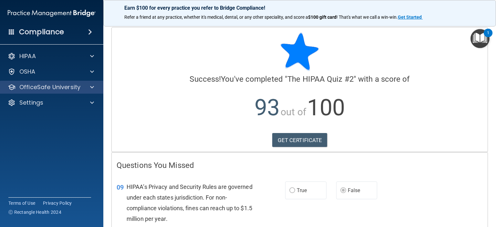
click at [81, 93] on div "OfficeSafe University" at bounding box center [52, 87] width 104 height 13
click at [80, 91] on div "OfficeSafe University" at bounding box center [52, 87] width 104 height 13
click at [92, 89] on span at bounding box center [92, 87] width 4 height 8
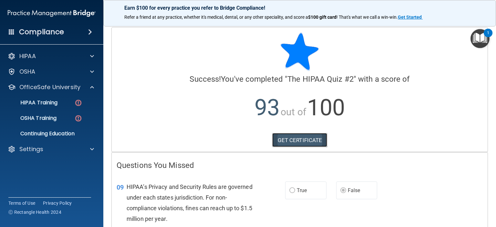
click at [315, 145] on link "GET CERTIFICATE" at bounding box center [299, 140] width 55 height 14
click at [58, 100] on div "HIPAA Training" at bounding box center [48, 103] width 88 height 6
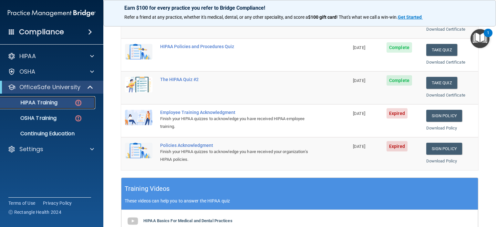
scroll to position [97, 0]
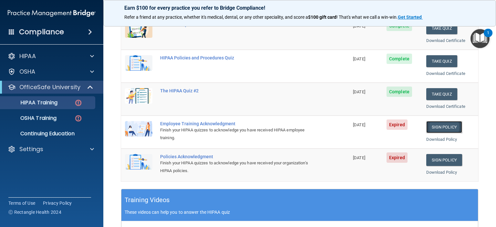
click at [446, 124] on link "Sign Policy" at bounding box center [444, 127] width 36 height 12
click at [441, 159] on link "Sign Policy" at bounding box center [444, 160] width 36 height 12
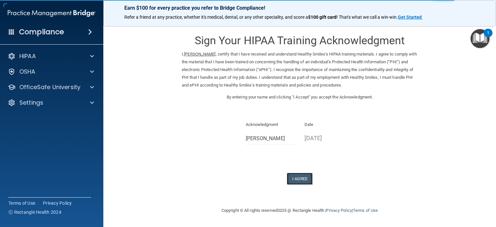
click at [306, 178] on button "I Agree" at bounding box center [300, 179] width 26 height 12
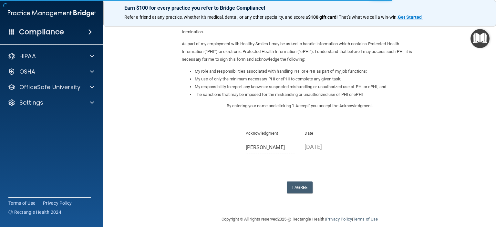
scroll to position [65, 0]
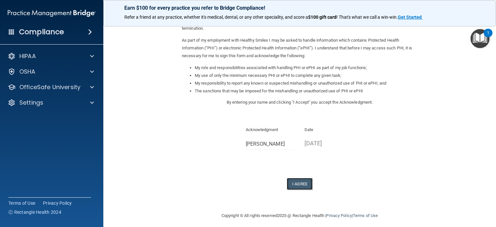
click at [297, 182] on button "I Agree" at bounding box center [300, 184] width 26 height 12
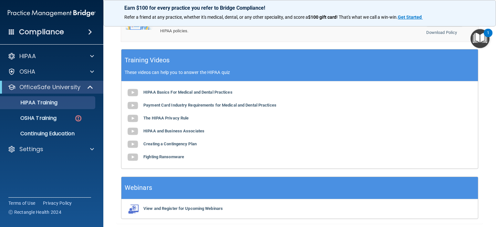
scroll to position [226, 0]
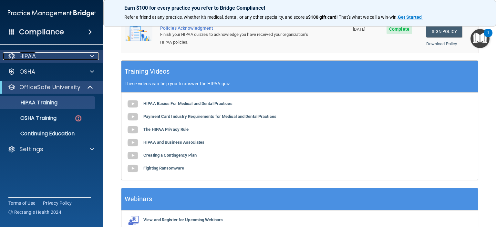
click at [50, 55] on div "HIPAA" at bounding box center [43, 56] width 80 height 8
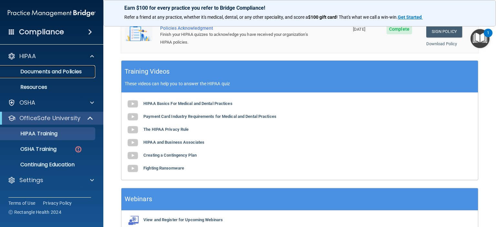
click at [59, 77] on link "Documents and Policies" at bounding box center [45, 71] width 102 height 13
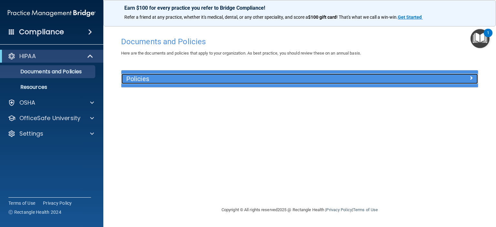
click at [176, 79] on h5 "Policies" at bounding box center [255, 78] width 258 height 7
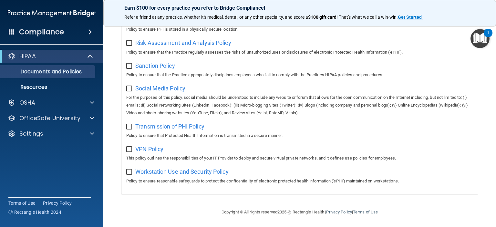
scroll to position [433, 0]
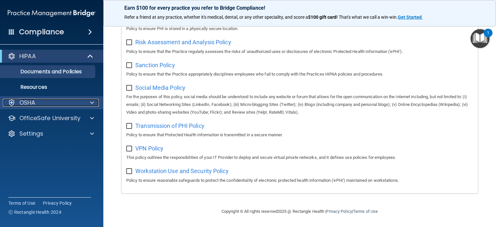
click at [43, 101] on div "OSHA" at bounding box center [43, 103] width 80 height 8
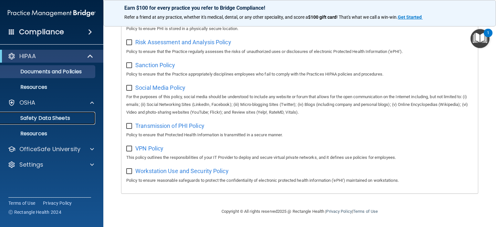
click at [60, 121] on p "Safety Data Sheets" at bounding box center [48, 118] width 88 height 6
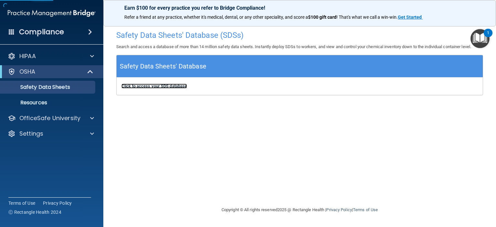
click at [168, 85] on b "Click to access your SDS database" at bounding box center [154, 86] width 66 height 5
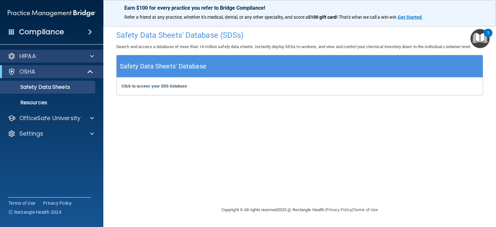
click at [58, 60] on div "HIPAA" at bounding box center [52, 56] width 104 height 13
click at [79, 62] on div "HIPAA" at bounding box center [52, 56] width 104 height 13
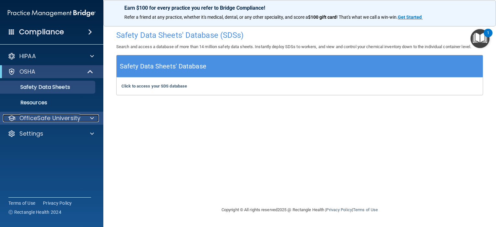
click at [78, 121] on p "OfficeSafe University" at bounding box center [49, 118] width 61 height 8
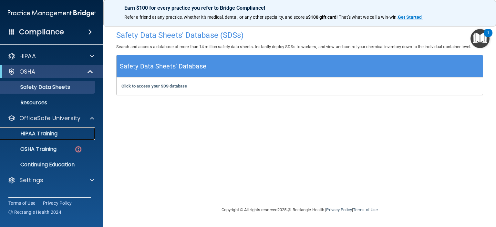
click at [49, 133] on p "HIPAA Training" at bounding box center [30, 134] width 53 height 6
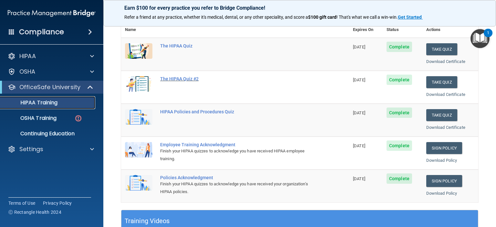
scroll to position [65, 0]
